Goal: Task Accomplishment & Management: Use online tool/utility

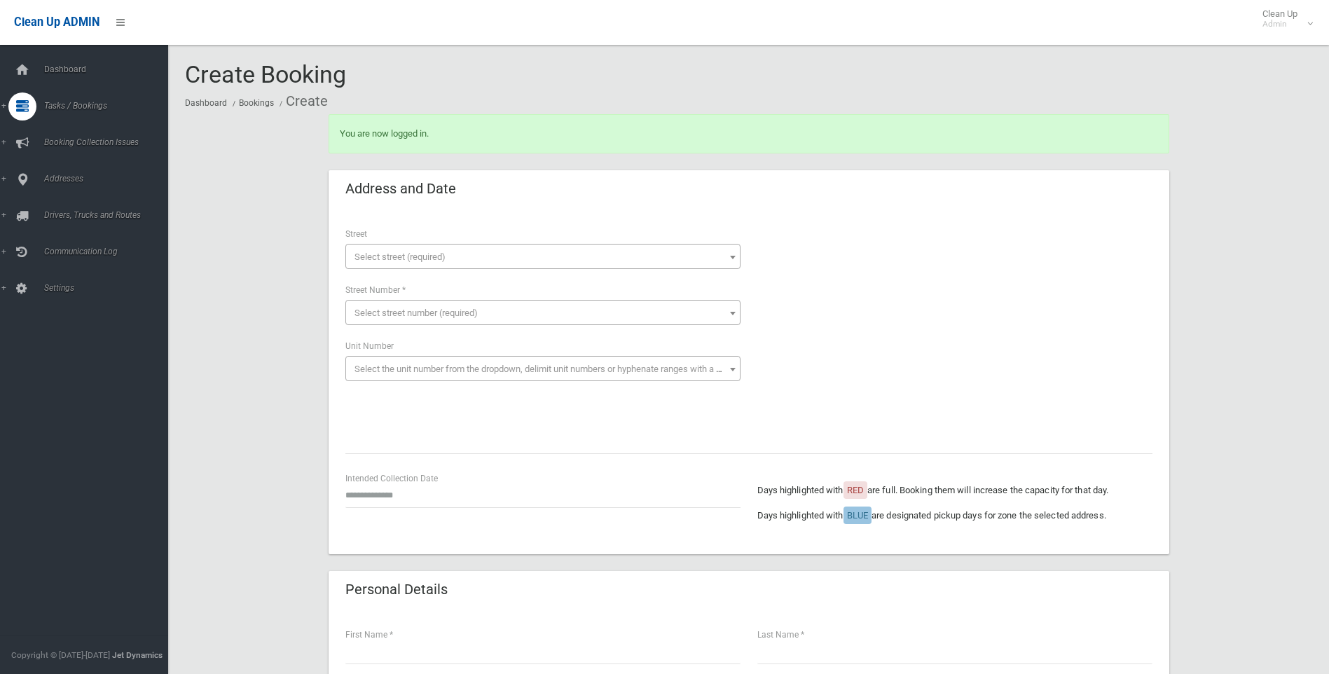
click at [1122, 529] on div "Days highlighted with RED are full. Booking them will increase the capacity for…" at bounding box center [955, 504] width 412 height 67
click at [757, 159] on div "You are now logged in." at bounding box center [748, 142] width 857 height 56
drag, startPoint x: 372, startPoint y: 146, endPoint x: 1135, endPoint y: 539, distance: 858.3
click at [1146, 538] on div "**********" at bounding box center [748, 381] width 840 height 345
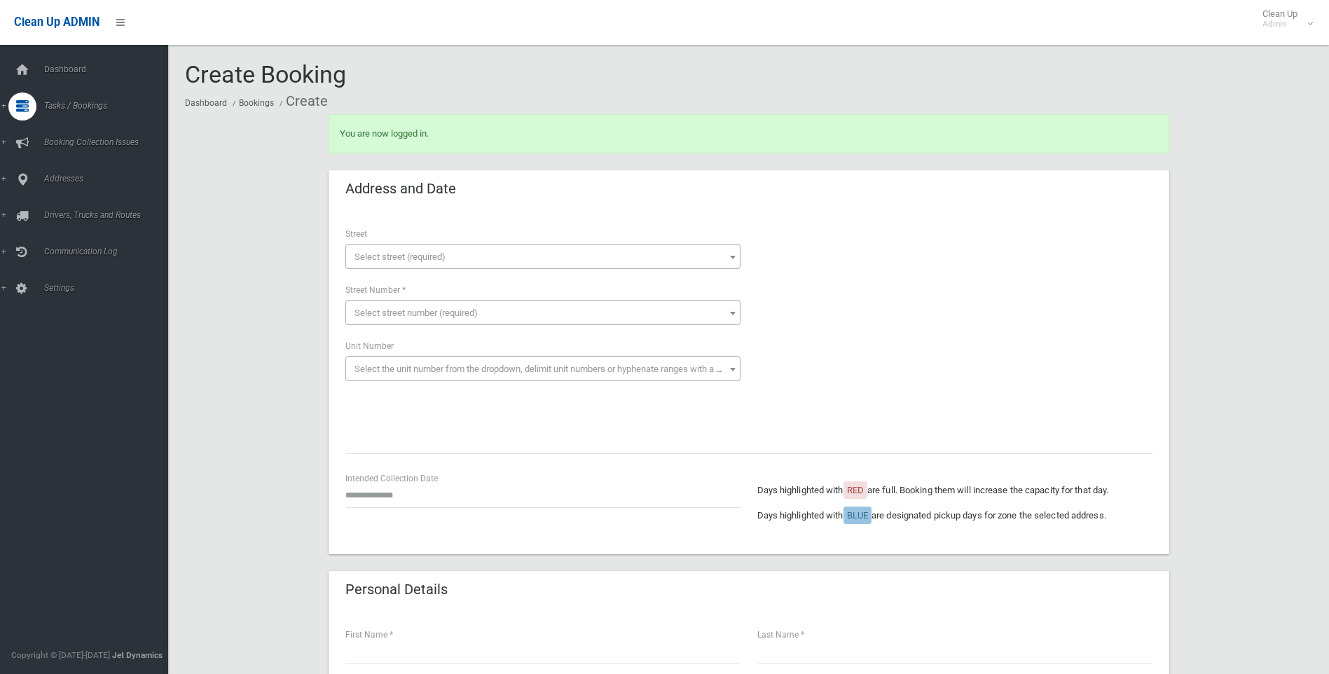
drag, startPoint x: 1119, startPoint y: 527, endPoint x: 352, endPoint y: 124, distance: 867.2
click at [352, 124] on div "You are now logged in." at bounding box center [748, 133] width 840 height 39
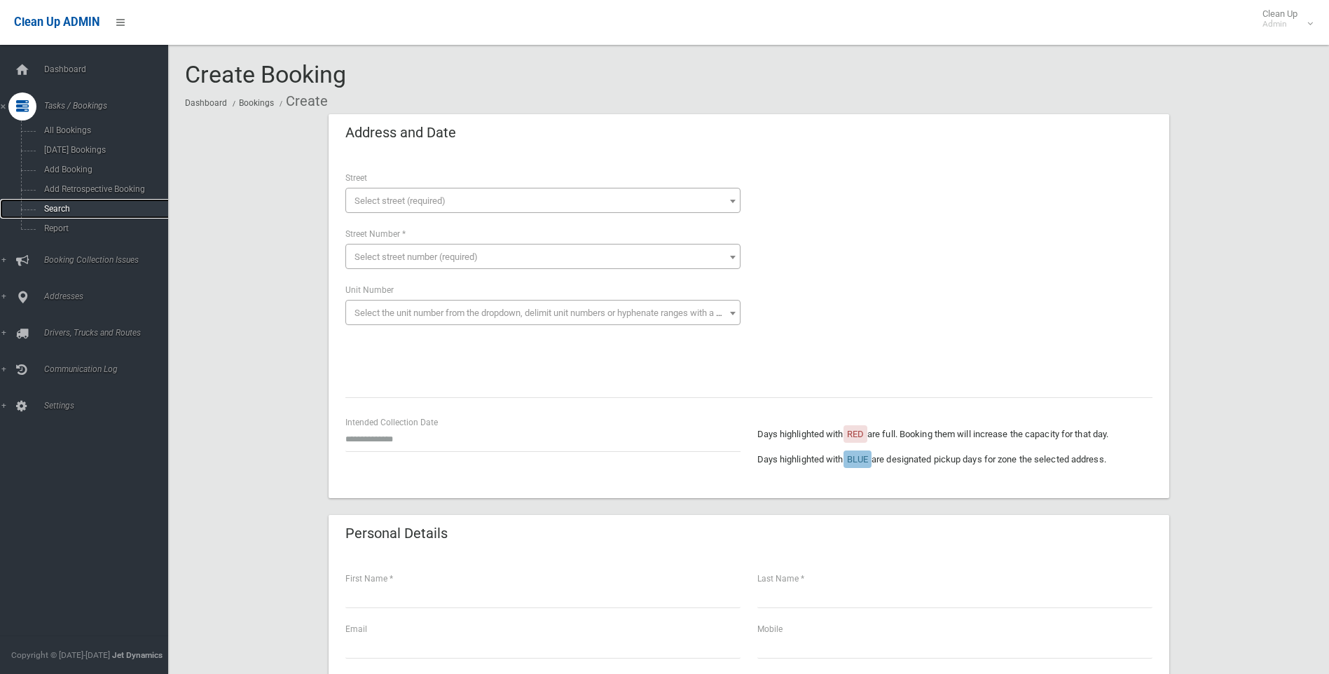
click at [62, 209] on span "Search" at bounding box center [103, 209] width 127 height 10
click at [89, 296] on span "Addresses" at bounding box center [109, 296] width 139 height 10
click at [103, 205] on span "All Addresses" at bounding box center [103, 203] width 127 height 10
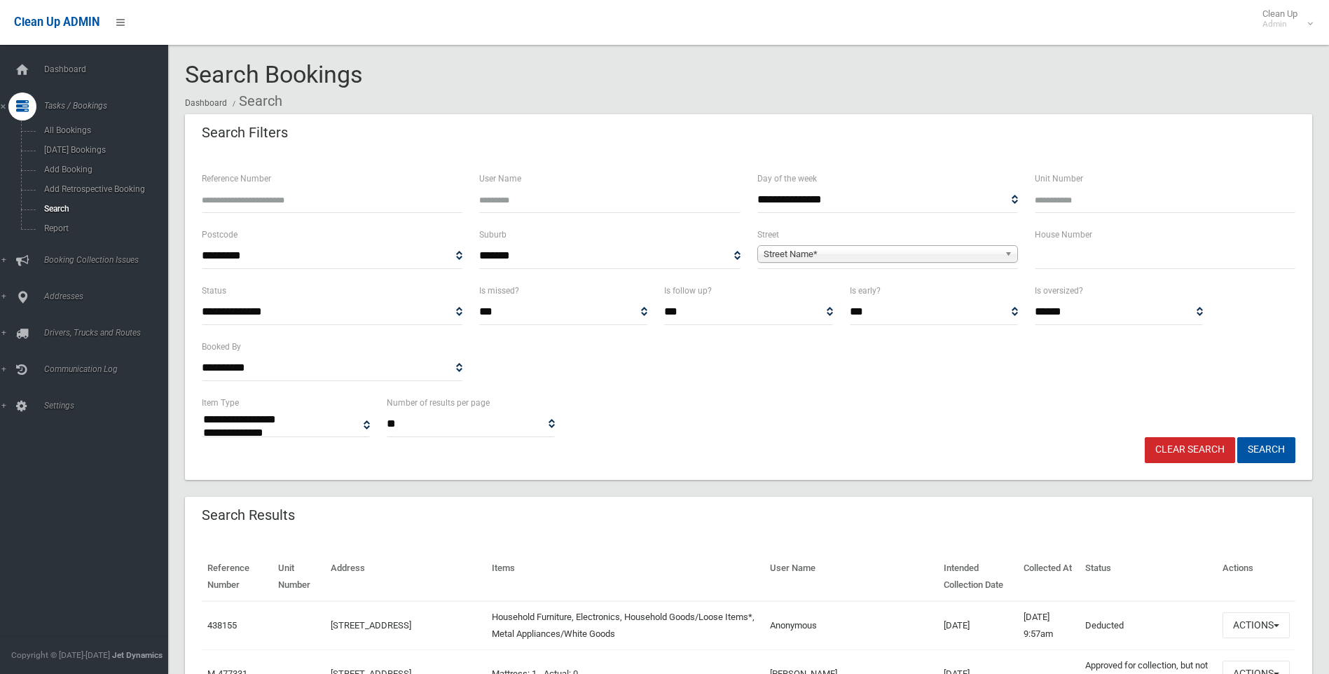
select select
